Goal: Transaction & Acquisition: Purchase product/service

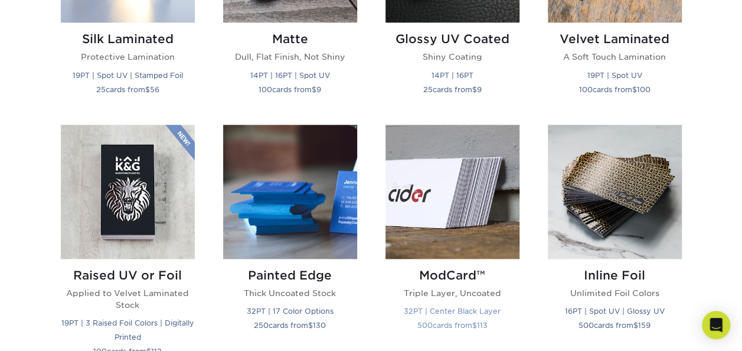
scroll to position [590, 0]
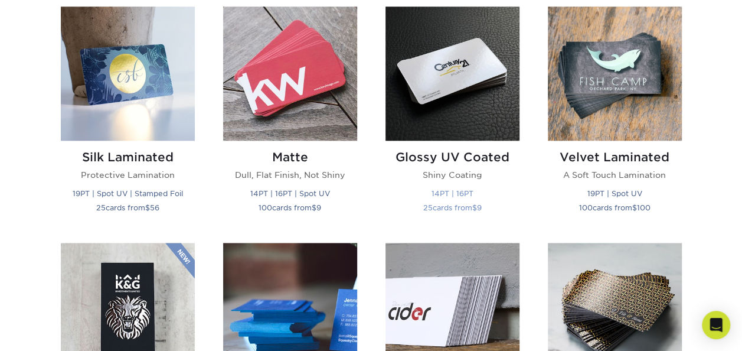
click at [458, 155] on h2 "Glossy UV Coated" at bounding box center [453, 157] width 134 height 14
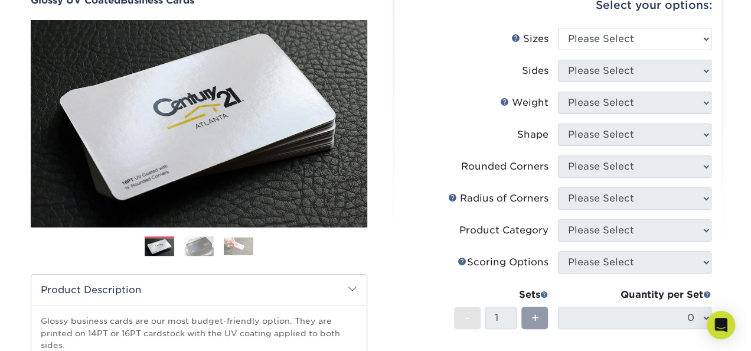
scroll to position [59, 0]
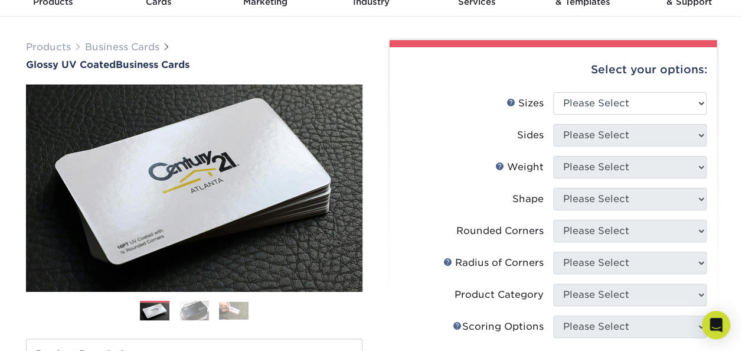
click at [191, 305] on img at bounding box center [194, 310] width 30 height 21
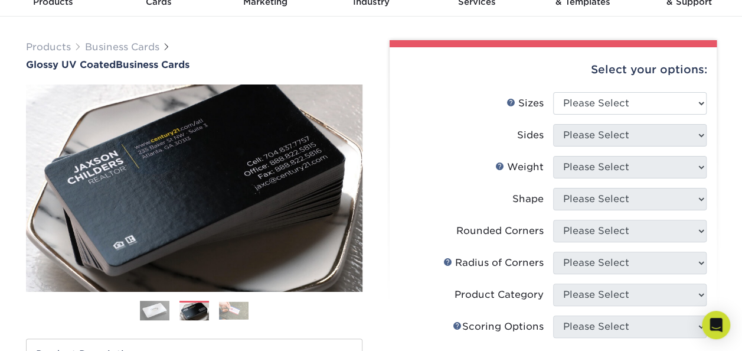
click at [233, 314] on img at bounding box center [234, 310] width 30 height 18
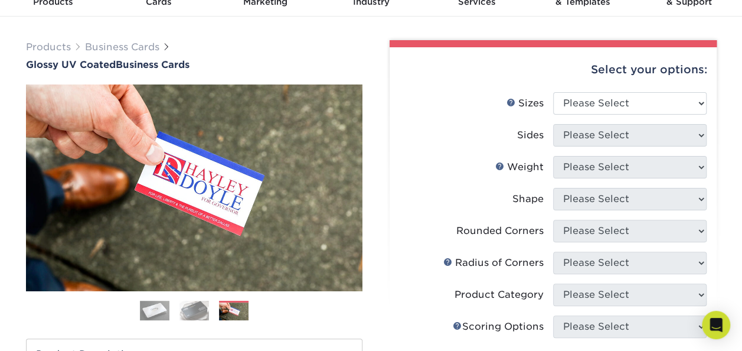
click at [194, 320] on img at bounding box center [194, 310] width 30 height 21
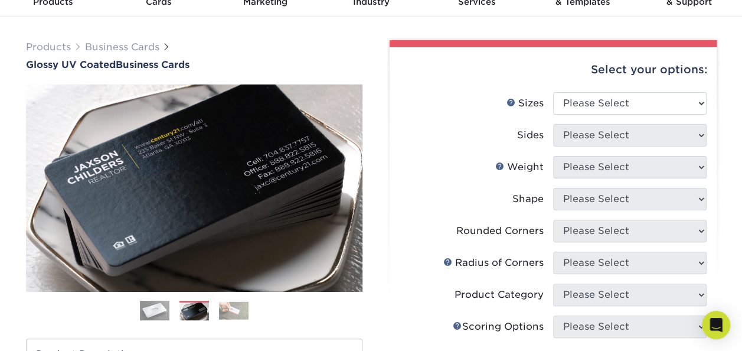
click at [161, 320] on ol at bounding box center [194, 315] width 337 height 28
click at [145, 315] on img at bounding box center [155, 311] width 30 height 30
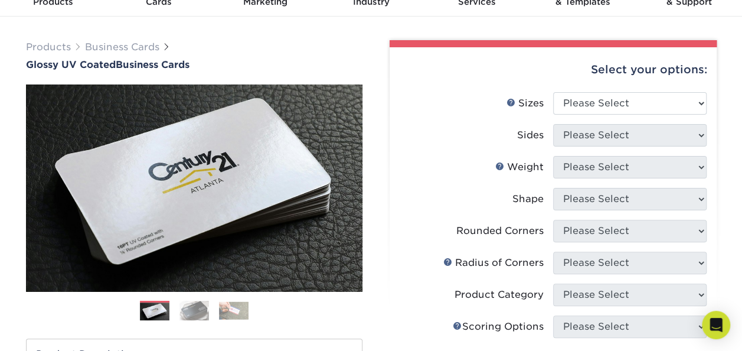
click at [184, 315] on img at bounding box center [194, 310] width 30 height 21
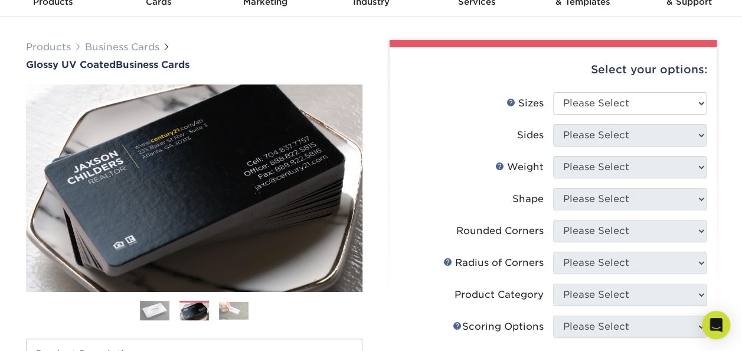
click at [222, 309] on img at bounding box center [234, 310] width 30 height 18
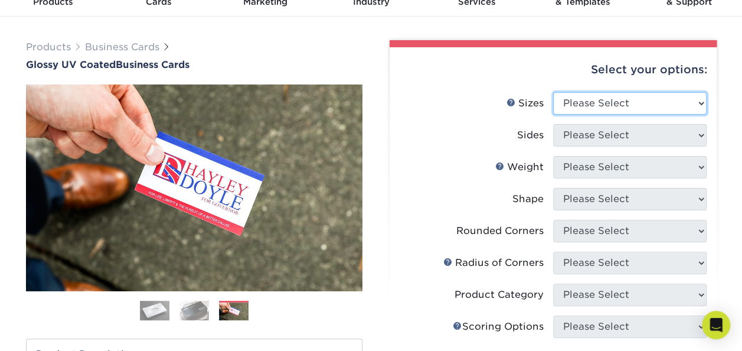
click at [612, 104] on select "Please Select 1.5" x 3.5" - Mini 1.75" x 3.5" - Mini 2" x 2" - Square 2" x 3" -…" at bounding box center [630, 103] width 154 height 22
select select "2.00x3.50"
click at [553, 92] on select "Please Select 1.5" x 3.5" - Mini 1.75" x 3.5" - Mini 2" x 2" - Square 2" x 3" -…" at bounding box center [630, 103] width 154 height 22
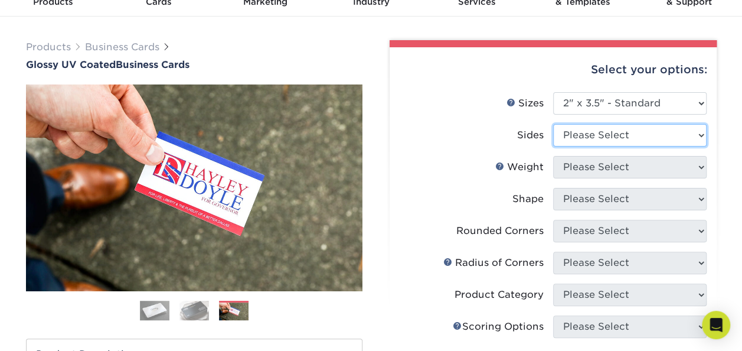
click at [590, 130] on select "Please Select Print Both Sides Print Front Only" at bounding box center [630, 135] width 154 height 22
select select "32d3c223-f82c-492b-b915-ba065a00862f"
click at [553, 124] on select "Please Select Print Both Sides Print Front Only" at bounding box center [630, 135] width 154 height 22
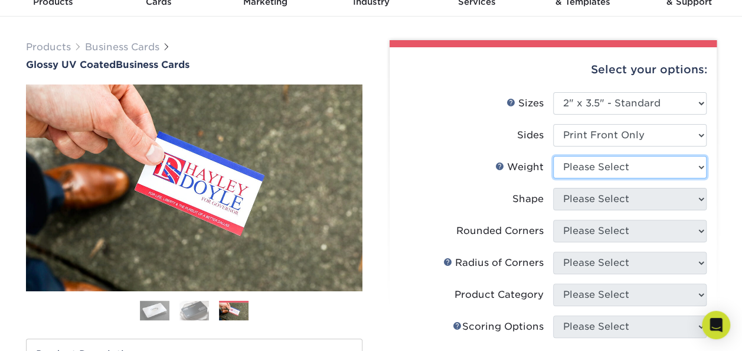
click at [592, 173] on select "Please Select 16PT 14PT" at bounding box center [630, 167] width 154 height 22
select select "16PT"
click at [553, 156] on select "Please Select 16PT 14PT" at bounding box center [630, 167] width 154 height 22
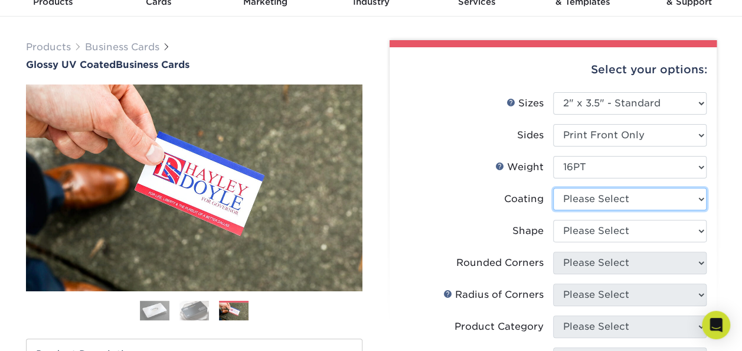
click at [584, 194] on select at bounding box center [630, 199] width 154 height 22
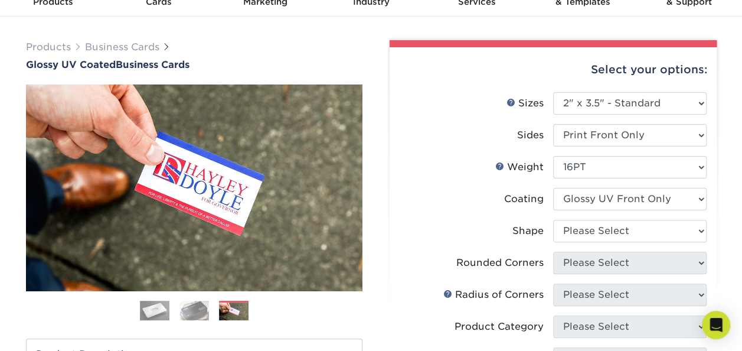
click at [553, 188] on select at bounding box center [630, 199] width 154 height 22
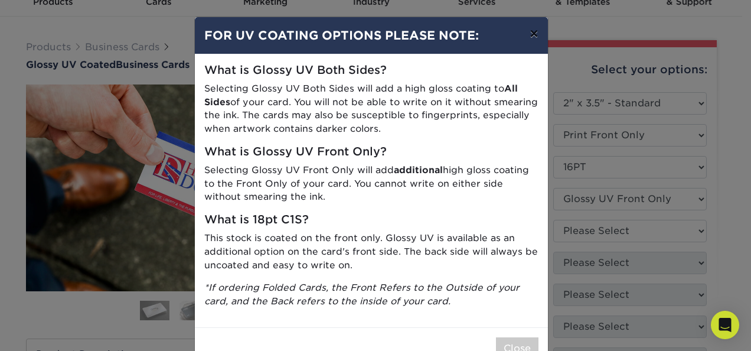
click at [533, 36] on button "×" at bounding box center [533, 33] width 27 height 33
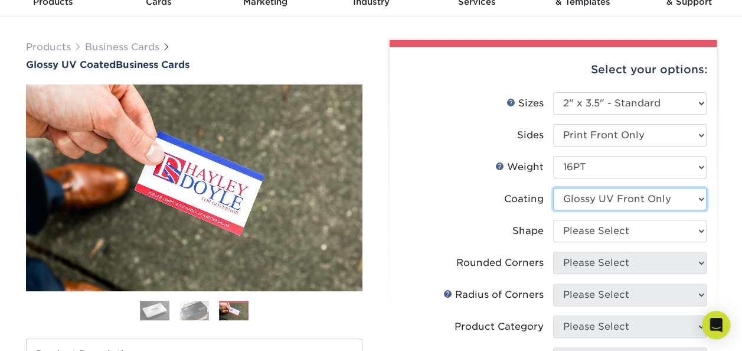
click at [597, 199] on select at bounding box center [630, 199] width 154 height 22
select select "ae367451-b2b8-45df-a344-0f05b6a12993"
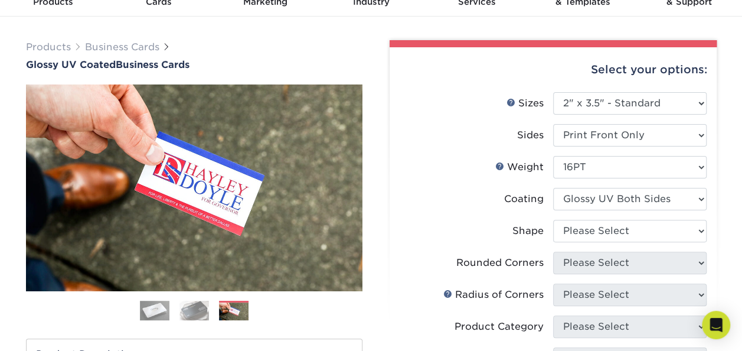
click at [553, 188] on select at bounding box center [630, 199] width 154 height 22
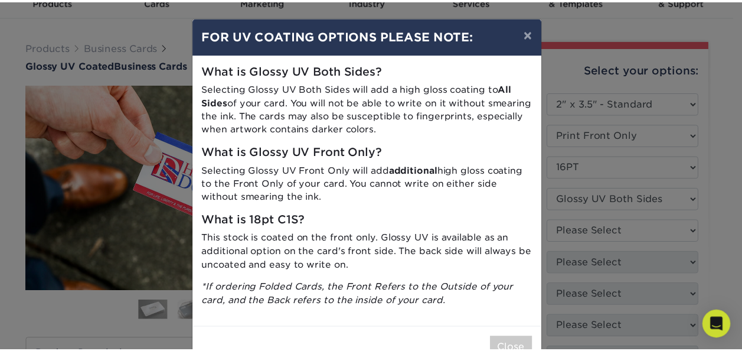
scroll to position [34, 0]
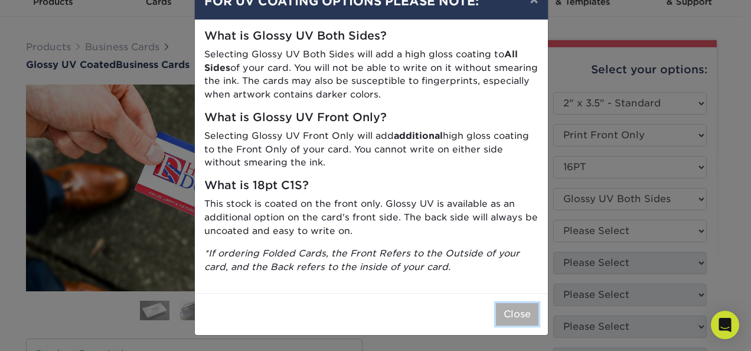
click at [508, 313] on button "Close" at bounding box center [517, 314] width 43 height 22
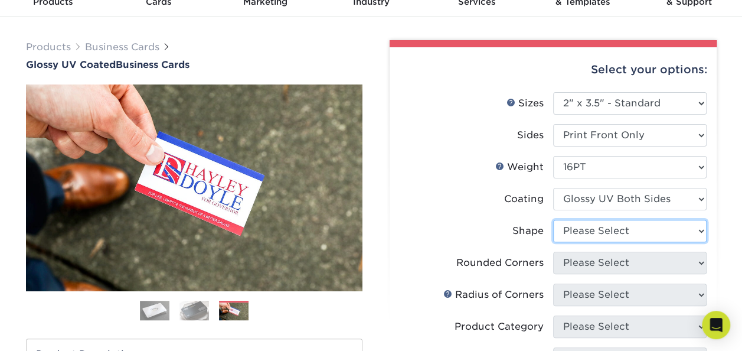
click at [595, 235] on select "Please Select Standard" at bounding box center [630, 231] width 154 height 22
select select "standard"
click at [553, 220] on select "Please Select Standard" at bounding box center [630, 231] width 154 height 22
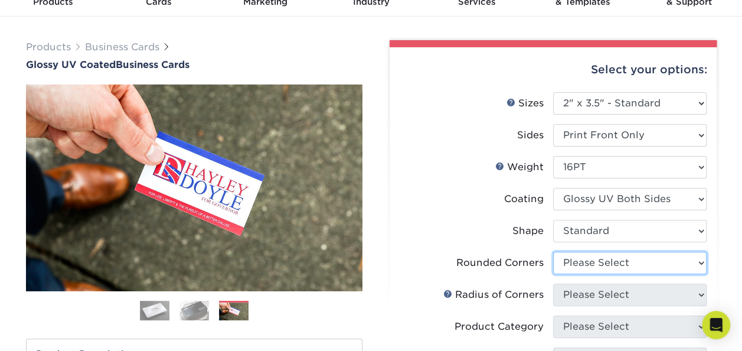
click at [595, 268] on select "Please Select Yes - Round 2 Corners Yes - Round 4 Corners No" at bounding box center [630, 263] width 154 height 22
click at [553, 252] on select "Please Select Yes - Round 2 Corners Yes - Round 4 Corners No" at bounding box center [630, 263] width 154 height 22
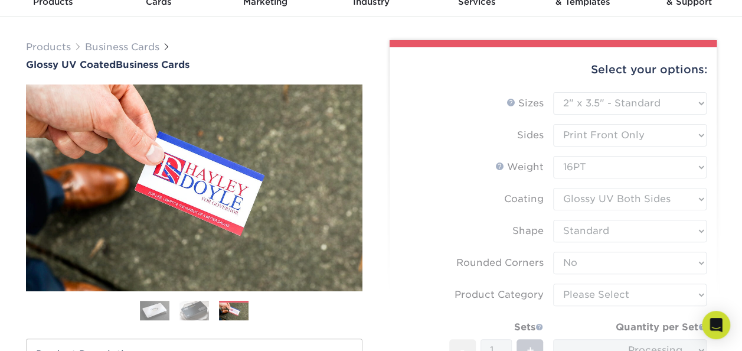
click at [588, 263] on form "Sizes Help Sizes Please Select 1.5" x 3.5" - Mini 1.75" x 3.5" - Mini 2" x 2" -…" at bounding box center [553, 272] width 308 height 361
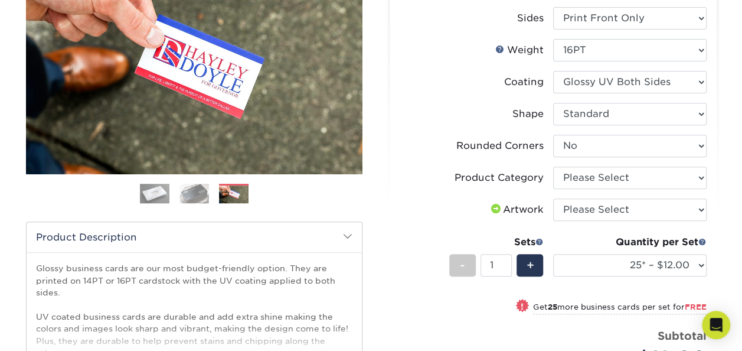
scroll to position [177, 0]
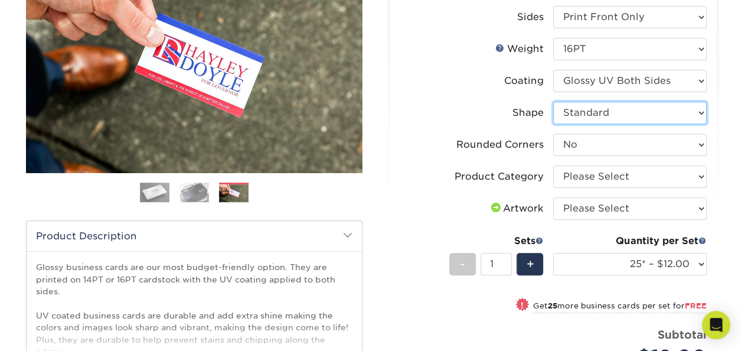
click at [595, 112] on select "Please Select Standard" at bounding box center [630, 113] width 154 height 22
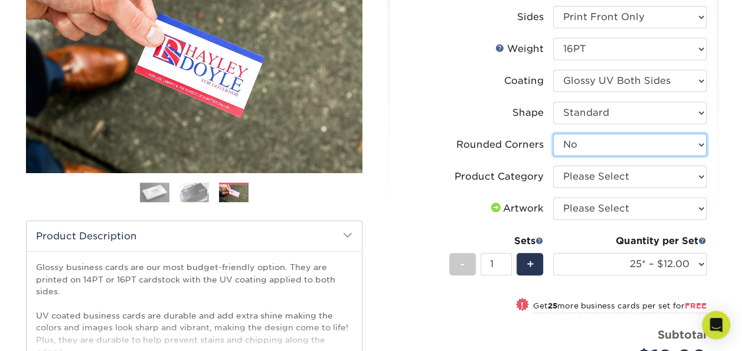
click at [598, 147] on select "Please Select Yes - Round 2 Corners Yes - Round 4 Corners No" at bounding box center [630, 144] width 154 height 22
select select "-1"
click at [553, 133] on select "Please Select Yes - Round 2 Corners Yes - Round 4 Corners No" at bounding box center [630, 144] width 154 height 22
select select
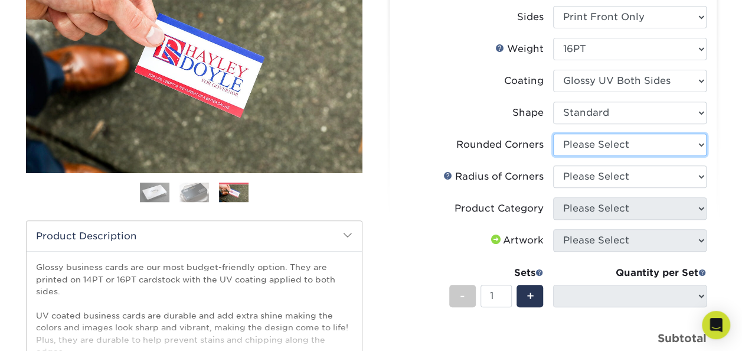
click at [595, 145] on select "Please Select Yes - Round 2 Corners Yes - Round 4 Corners No" at bounding box center [630, 144] width 154 height 22
select select "76a3b848-63b4-4449-aad1-d9e81d5a60f5"
click at [553, 133] on select "Please Select Yes - Round 2 Corners Yes - Round 4 Corners No" at bounding box center [630, 144] width 154 height 22
select select "-1"
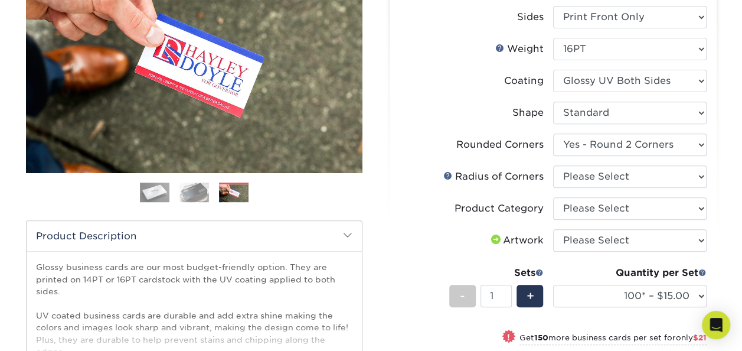
click at [594, 188] on li "Radius of Corners Please Select Rounded 1/8" Rounded 1/4"" at bounding box center [553, 181] width 307 height 32
click at [595, 177] on select "Please Select Rounded 1/8" Rounded 1/4"" at bounding box center [630, 176] width 154 height 22
select select "589680c7-ee9a-431b-9d12-d7aeb1386a97"
click at [553, 165] on select "Please Select Rounded 1/8" Rounded 1/4"" at bounding box center [630, 176] width 154 height 22
click at [595, 209] on select "Please Select Business Cards" at bounding box center [630, 208] width 154 height 22
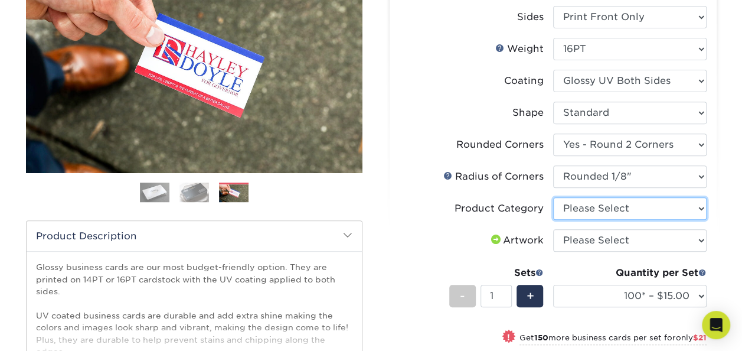
select select "3b5148f1-0588-4f88-a218-97bcfdce65c1"
click at [553, 197] on select "Please Select Business Cards" at bounding box center [630, 208] width 154 height 22
click at [589, 227] on li "Product Category Please Select Business Cards" at bounding box center [553, 213] width 307 height 32
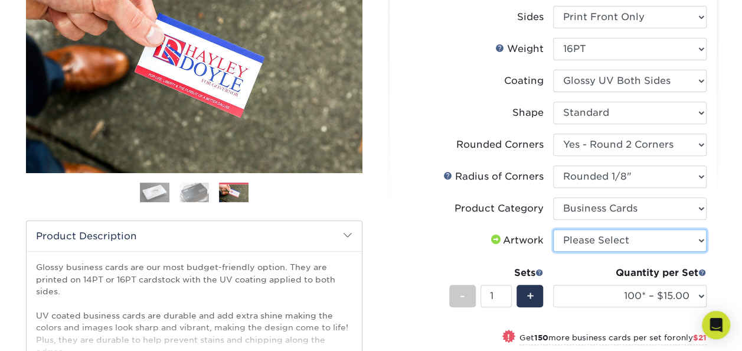
click at [588, 231] on select "Please Select I will upload files I need a design - $100" at bounding box center [630, 240] width 154 height 22
select select "upload"
click at [553, 229] on select "Please Select I will upload files I need a design - $100" at bounding box center [630, 240] width 154 height 22
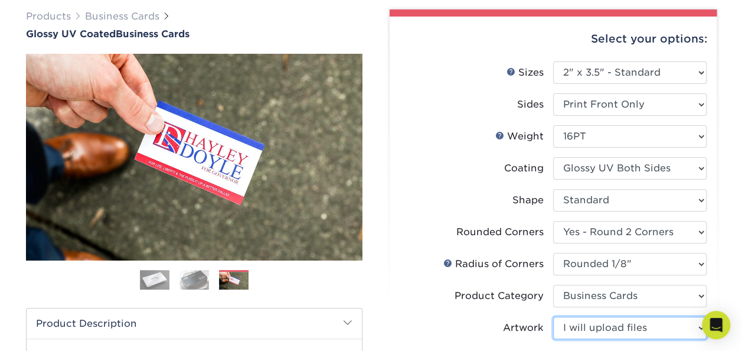
scroll to position [59, 0]
